Goal: Entertainment & Leisure: Consume media (video, audio)

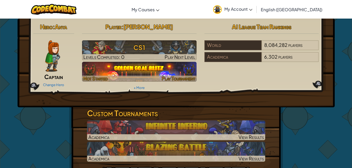
click at [147, 71] on img at bounding box center [139, 72] width 115 height 20
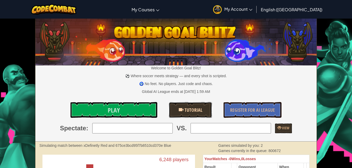
click at [185, 114] on span "Tutorial" at bounding box center [193, 110] width 19 height 7
click at [135, 114] on link "Play" at bounding box center [114, 110] width 87 height 16
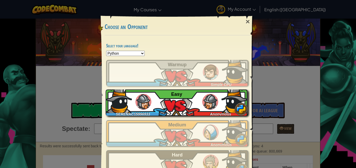
click at [185, 99] on div "SERENAC15996933 Anonymous Easy" at bounding box center [177, 103] width 142 height 26
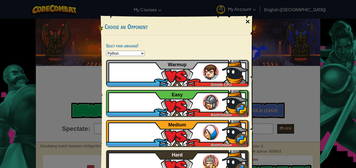
click at [246, 23] on div "×" at bounding box center [248, 21] width 12 height 15
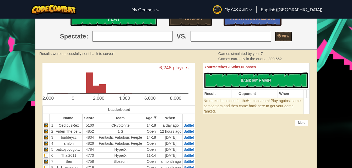
scroll to position [100, 0]
